Goal: Information Seeking & Learning: Learn about a topic

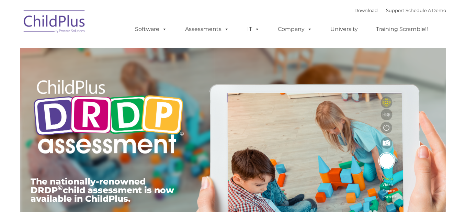
type input ""
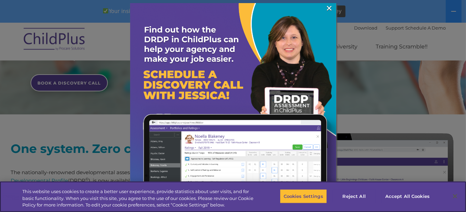
scroll to position [204, 0]
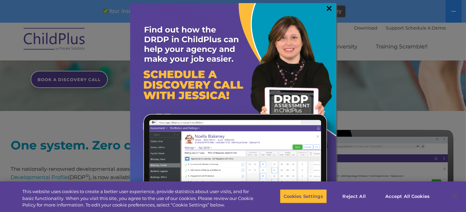
click at [329, 7] on link "×" at bounding box center [329, 8] width 8 height 7
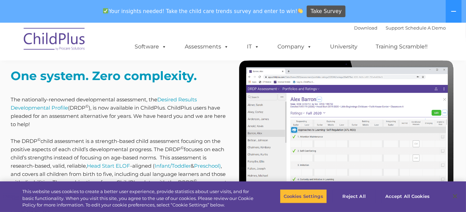
scroll to position [273, 0]
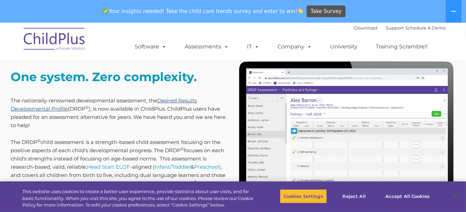
click at [167, 99] on link "Desired Results Developmental Profile" at bounding box center [104, 104] width 186 height 15
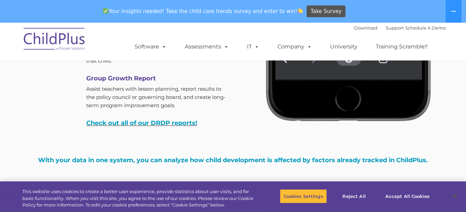
scroll to position [2215, 0]
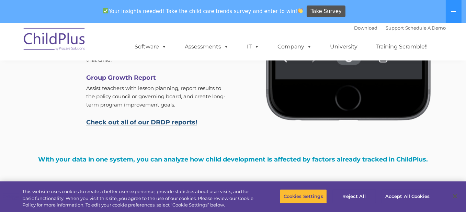
click at [115, 122] on link "Check out all of our DRDP reports!" at bounding box center [141, 122] width 111 height 8
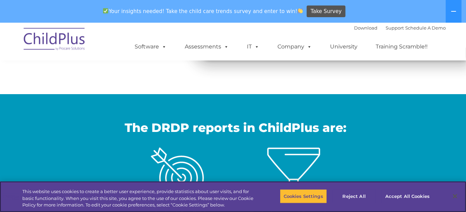
scroll to position [229, 0]
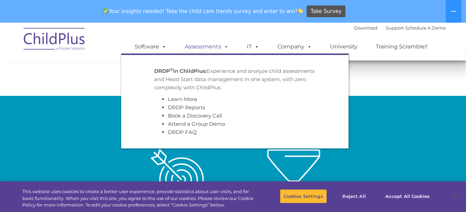
click at [215, 44] on link "Assessments" at bounding box center [207, 47] width 58 height 14
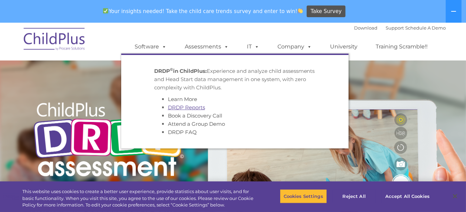
click at [196, 107] on link "DRDP Reports" at bounding box center [186, 107] width 37 height 7
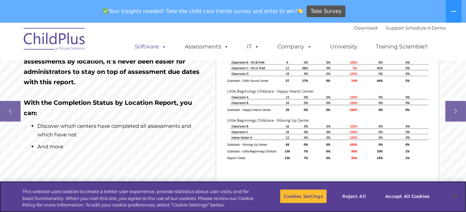
scroll to position [493, 0]
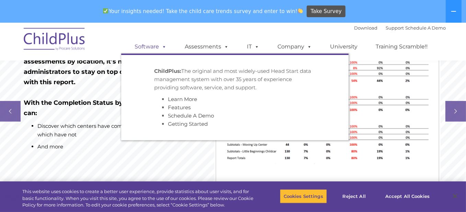
click at [164, 47] on span at bounding box center [163, 46] width 8 height 7
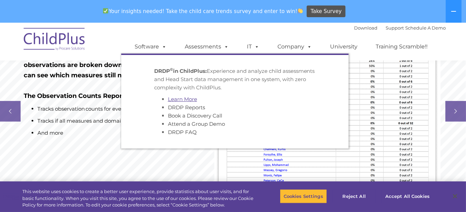
click at [193, 100] on link "Learn More" at bounding box center [182, 99] width 29 height 7
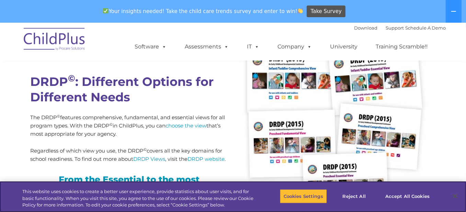
scroll to position [1704, 0]
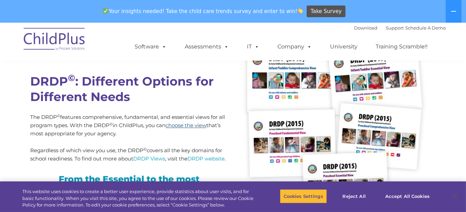
click at [176, 124] on link "choose the view" at bounding box center [186, 125] width 41 height 7
click at [156, 159] on link "DRDP Views" at bounding box center [150, 158] width 32 height 7
click at [159, 158] on link "DRDP Views" at bounding box center [150, 158] width 32 height 7
